Goal: Information Seeking & Learning: Learn about a topic

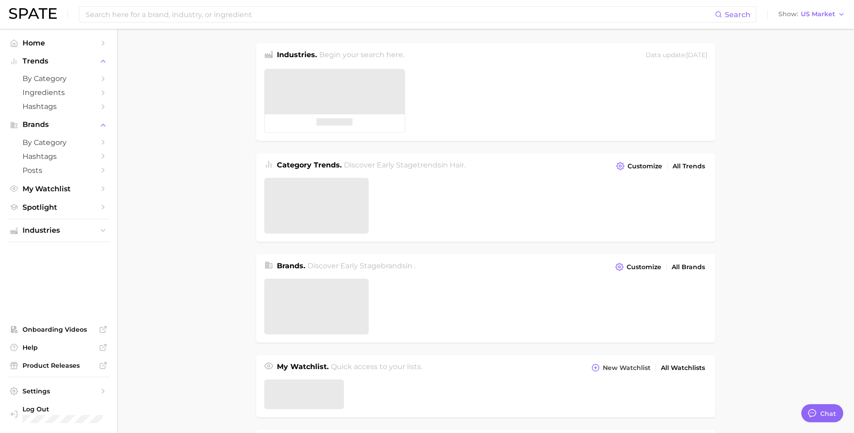
type textarea "x"
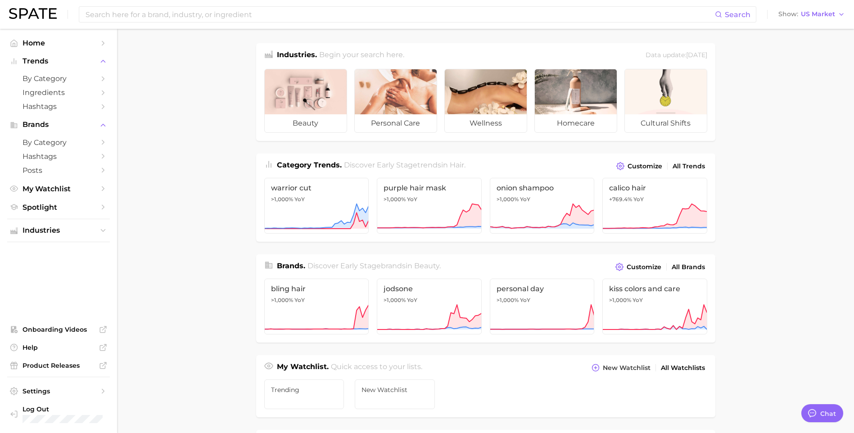
click at [773, 252] on main "Industries. Begin your search here. Data update: [DATE] beauty personal care we…" at bounding box center [485, 380] width 737 height 703
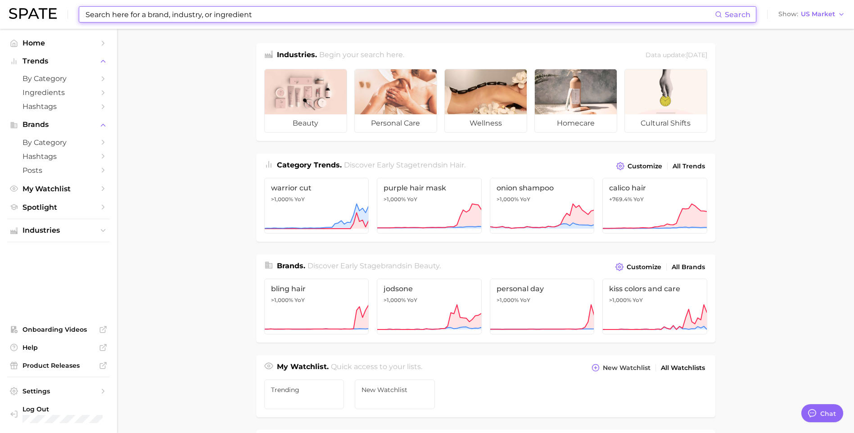
click at [486, 15] on input at bounding box center [400, 14] width 630 height 15
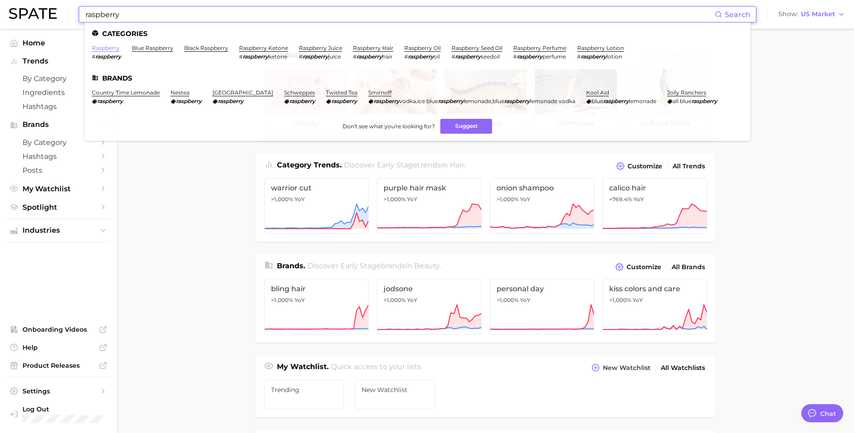
type input "raspberry"
click at [109, 50] on link "raspberry" at bounding box center [106, 48] width 28 height 7
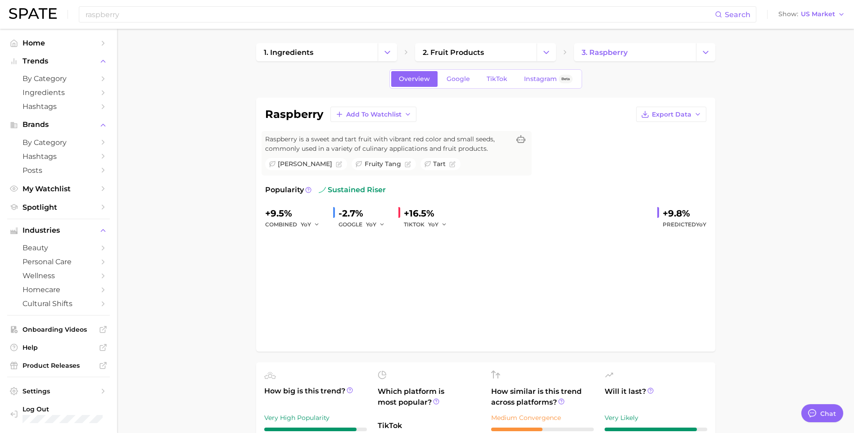
type textarea "x"
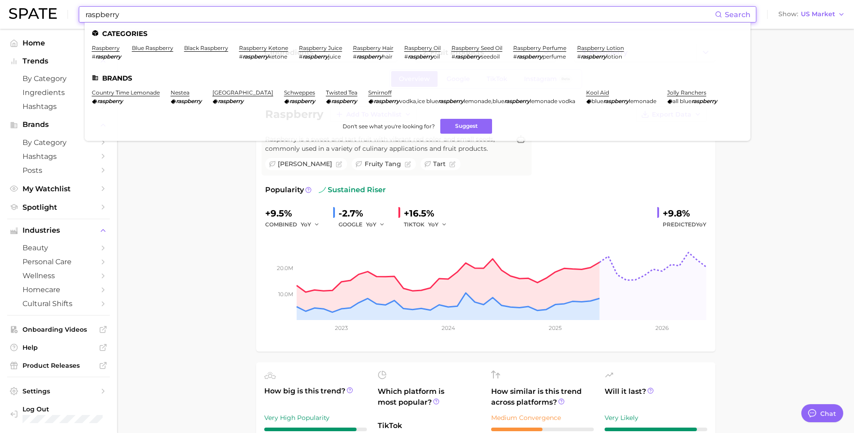
click at [258, 18] on input "raspberry" at bounding box center [400, 14] width 630 height 15
drag, startPoint x: 165, startPoint y: 19, endPoint x: 88, endPoint y: 19, distance: 76.5
click at [88, 19] on input "raspberry" at bounding box center [400, 14] width 630 height 15
type input "r"
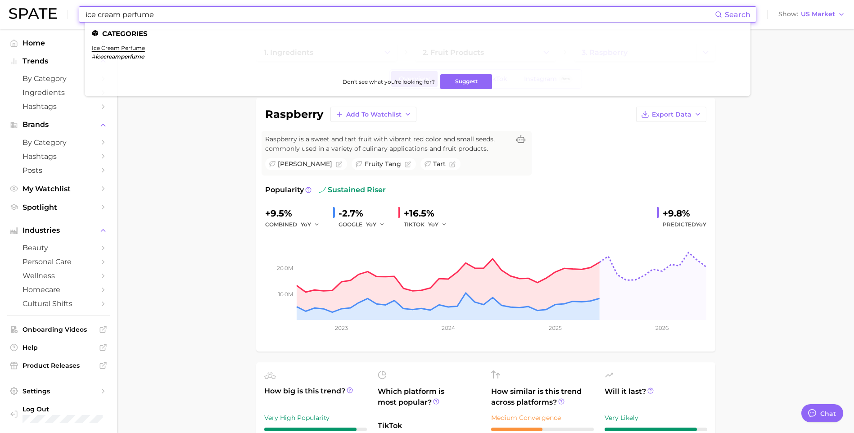
type input "ice cream perfume"
click at [123, 52] on li "ice cream perfume # icecreamperfume" at bounding box center [118, 52] width 53 height 15
click at [124, 50] on link "ice cream perfume" at bounding box center [118, 48] width 53 height 7
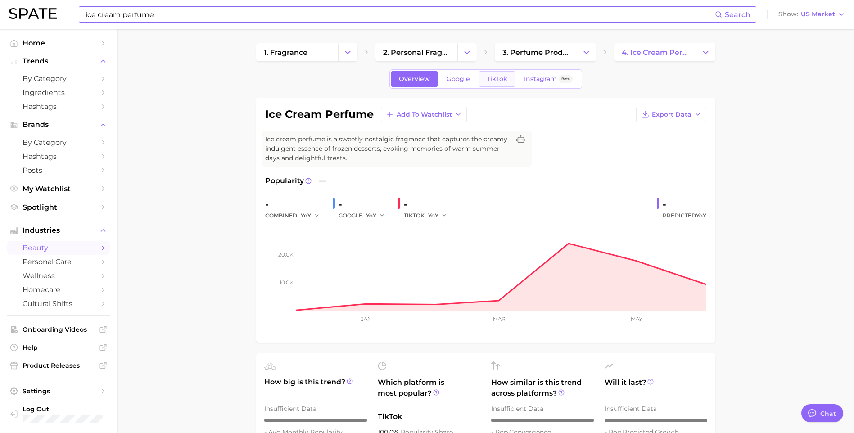
click at [505, 77] on span "TikTok" at bounding box center [497, 79] width 21 height 8
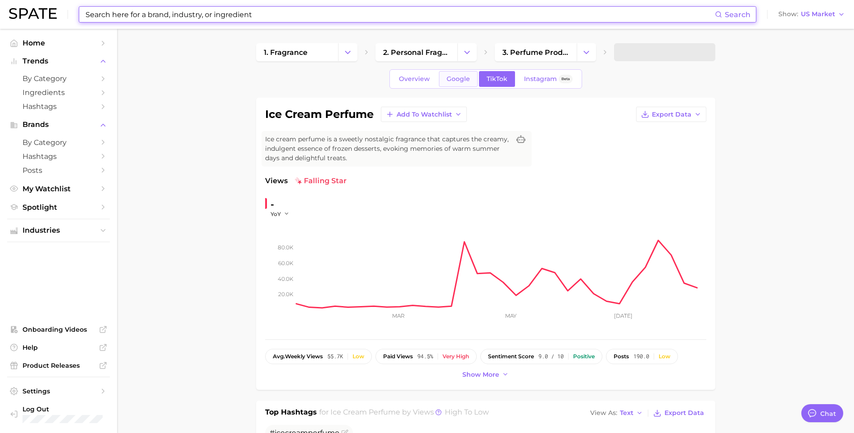
click at [460, 81] on span "Google" at bounding box center [458, 79] width 23 height 8
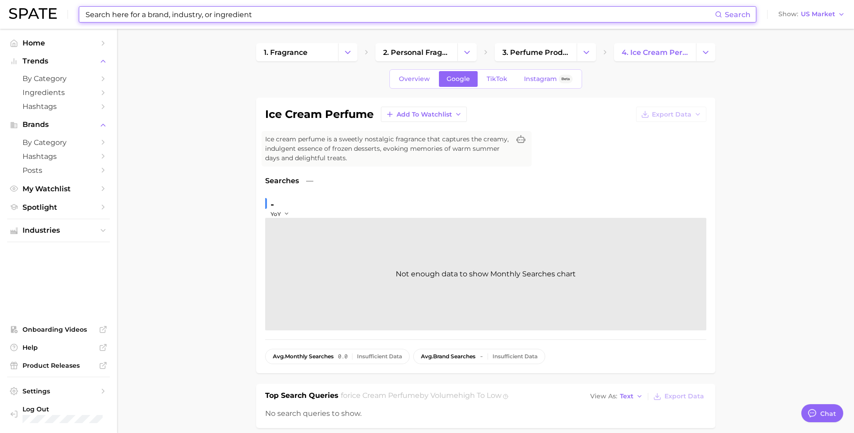
click at [198, 13] on input at bounding box center [400, 14] width 630 height 15
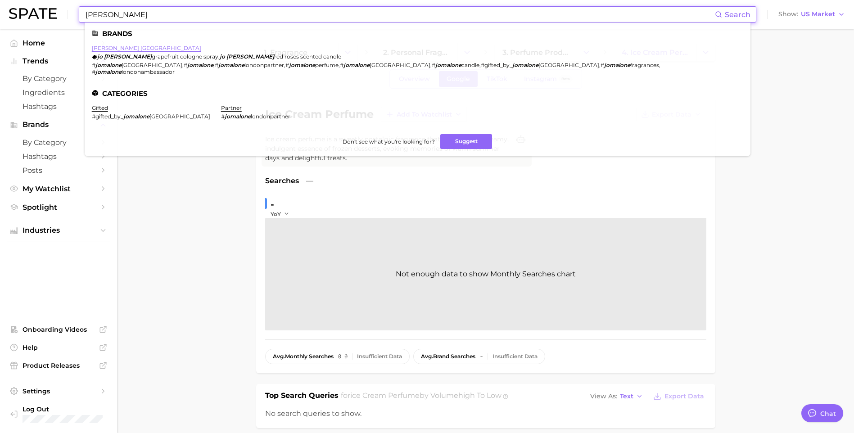
type input "[PERSON_NAME]"
click at [131, 45] on link "[PERSON_NAME] [GEOGRAPHIC_DATA]" at bounding box center [146, 48] width 109 height 7
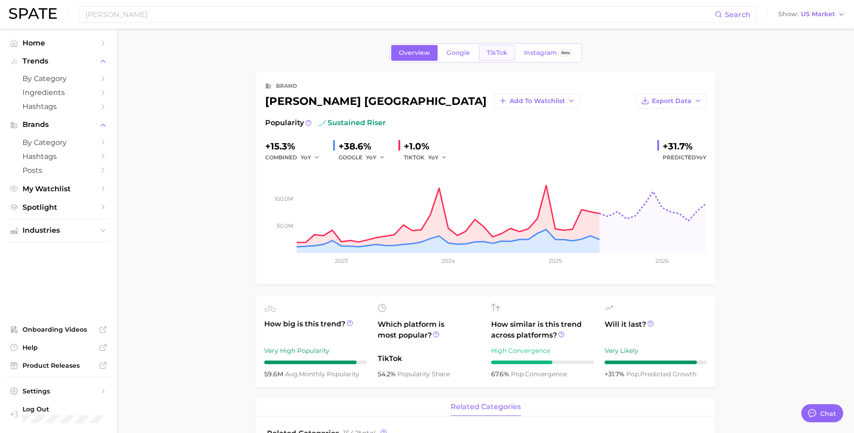
click at [501, 50] on span "TikTok" at bounding box center [497, 53] width 21 height 8
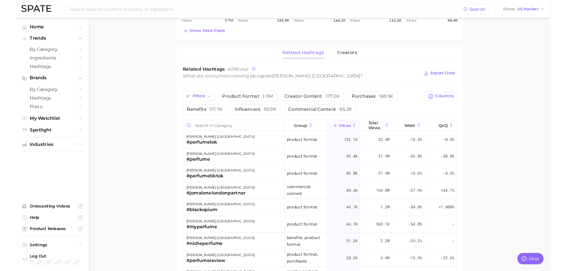
scroll to position [675, 0]
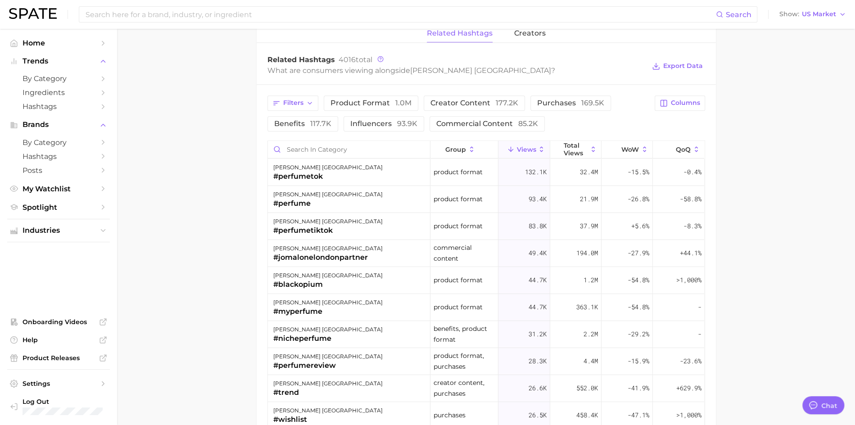
type textarea "x"
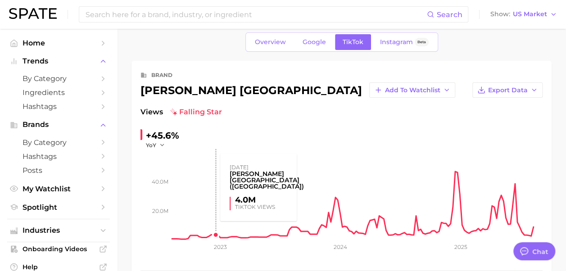
scroll to position [0, 0]
